Goal: Task Accomplishment & Management: Manage account settings

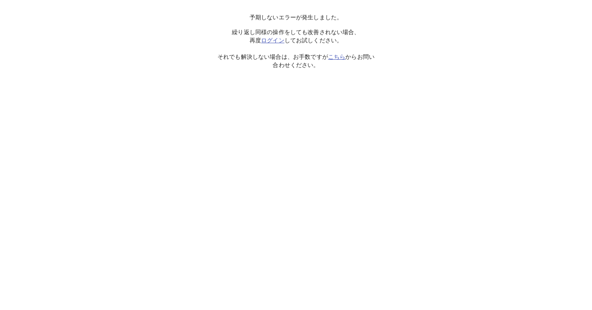
click at [274, 41] on link "ログイン" at bounding box center [272, 40] width 23 height 7
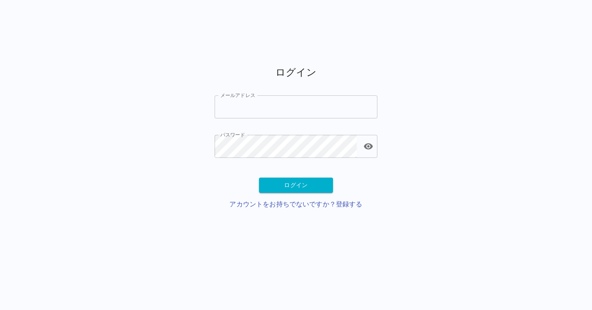
click at [284, 111] on input "メールアドレス" at bounding box center [296, 106] width 163 height 23
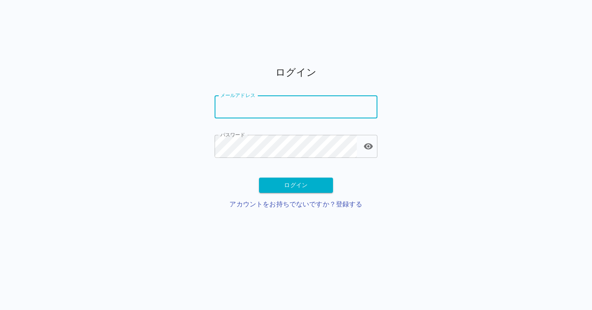
click at [206, 173] on main "ログイン メールアドレス メールアドレス パスワード パスワード ログイン アカウントをお持ちでないですか？登録する" at bounding box center [296, 114] width 183 height 229
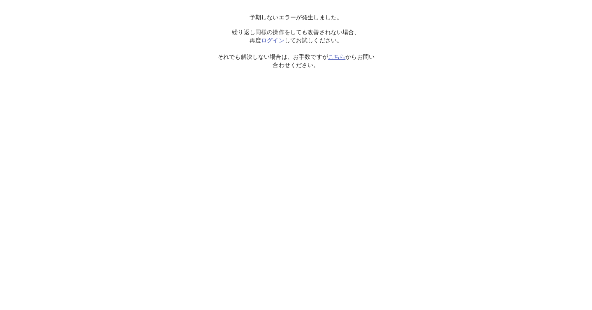
click at [275, 39] on link "ログイン" at bounding box center [272, 40] width 23 height 7
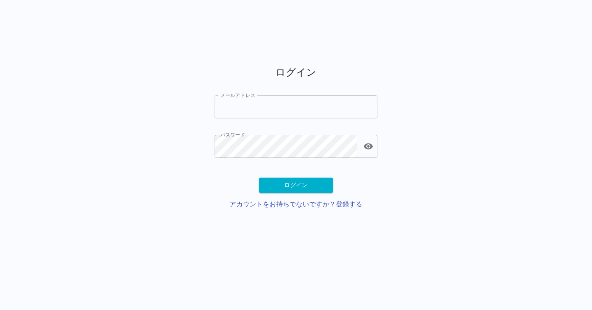
click at [255, 109] on input "メールアドレス" at bounding box center [296, 106] width 163 height 23
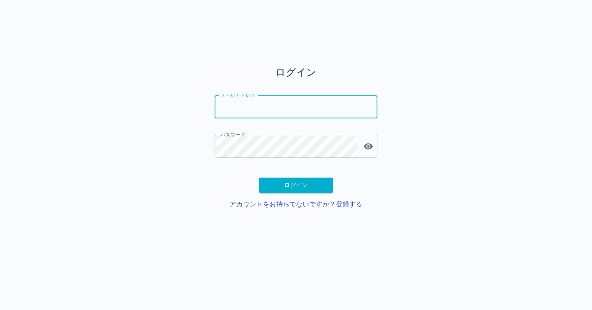
click at [193, 142] on div "ログイン メールアドレス メールアドレス パスワード パスワード ログイン アカウントをお持ちでないですか？登録する" at bounding box center [296, 114] width 592 height 229
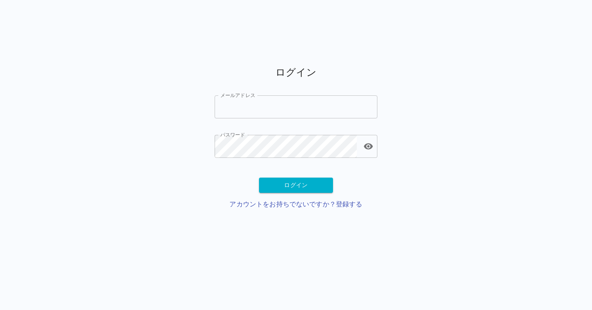
click at [234, 106] on input "メールアドレス" at bounding box center [296, 106] width 163 height 23
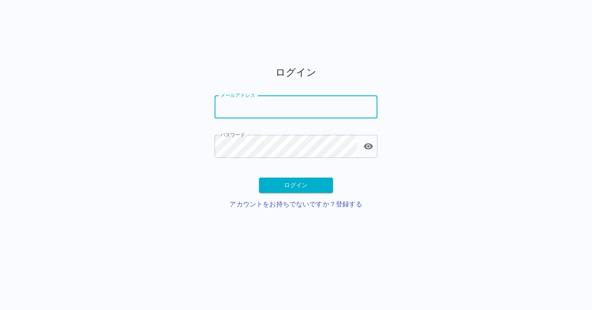
click at [231, 185] on div "ログイン アカウントをお持ちでないですか？登録する" at bounding box center [296, 194] width 163 height 32
